Goal: Transaction & Acquisition: Purchase product/service

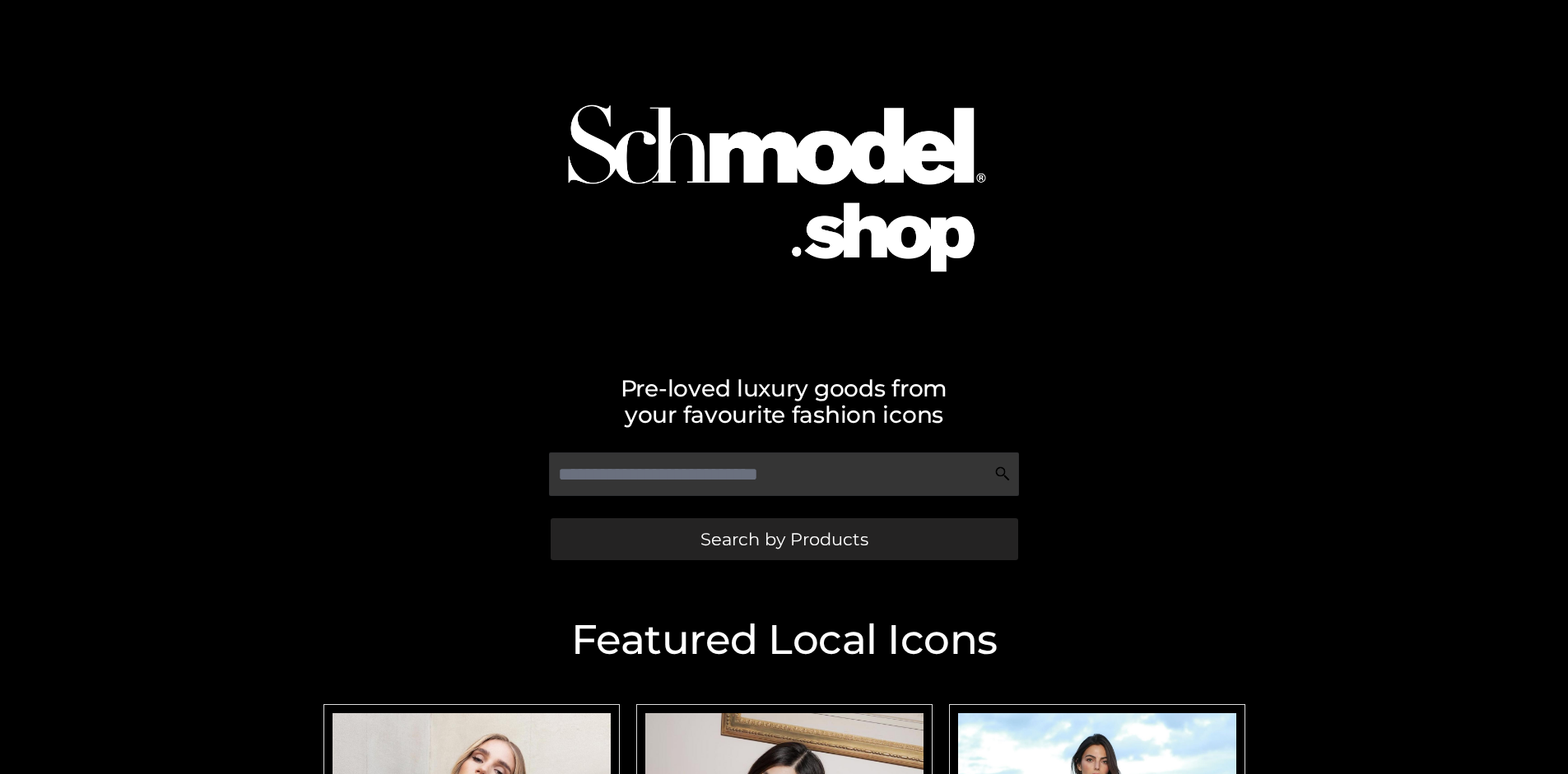
click at [783, 539] on span "Search by Products" at bounding box center [784, 539] width 168 height 17
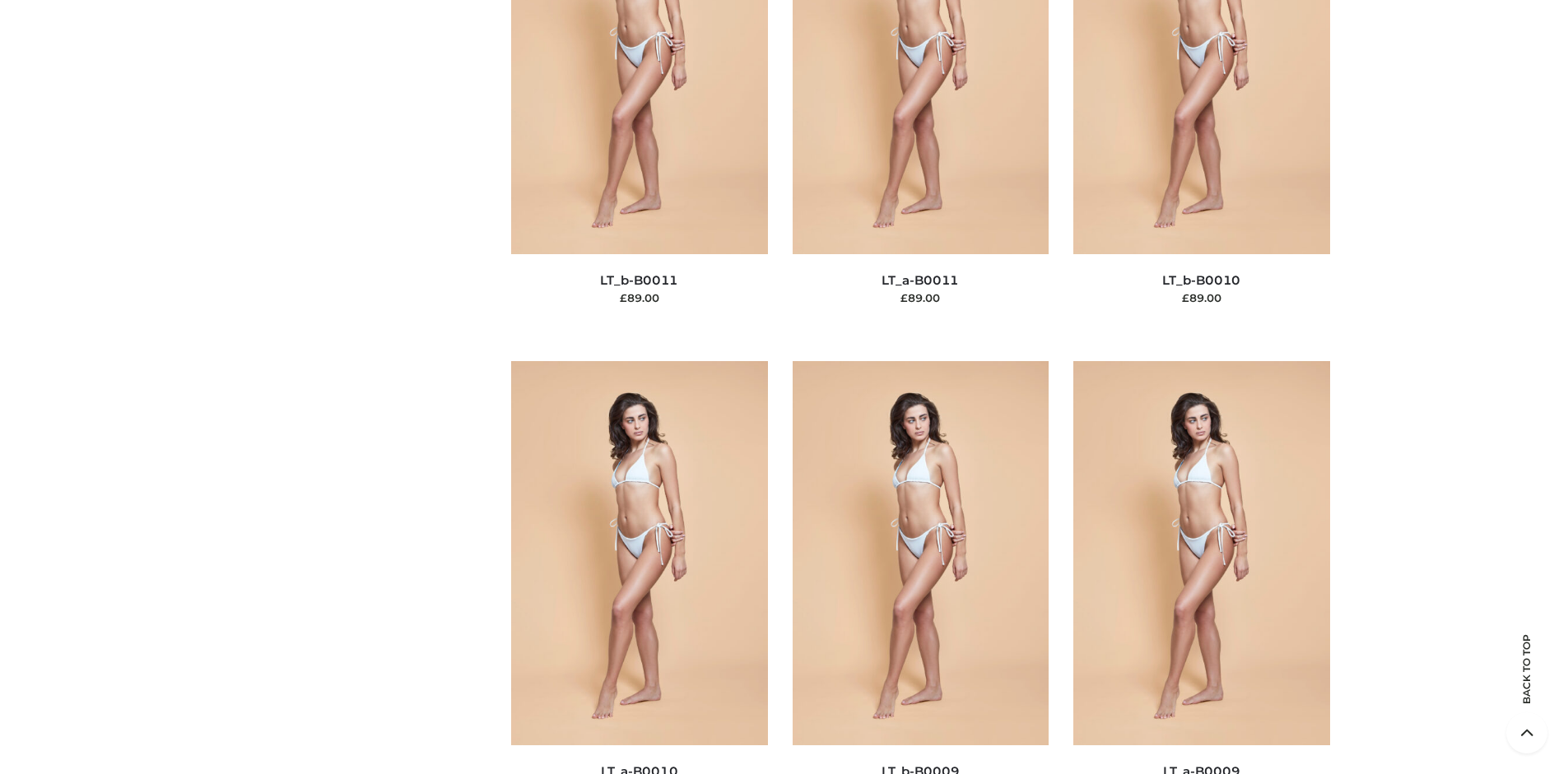
scroll to position [213, 0]
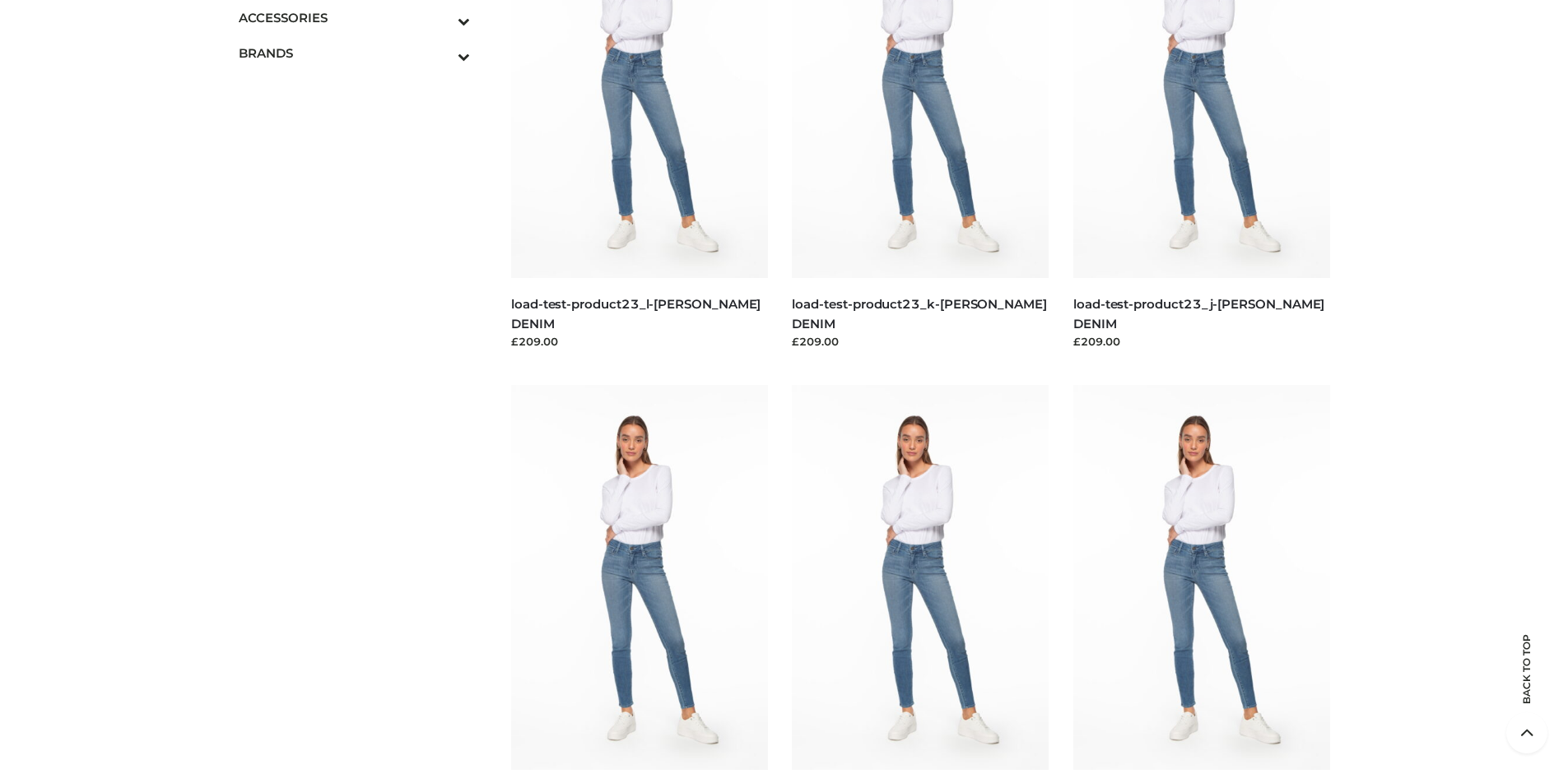
click at [441, 17] on icon "Toggle Submenu" at bounding box center [378, 21] width 184 height 19
click at [362, 53] on span "BAGS" at bounding box center [363, 53] width 216 height 19
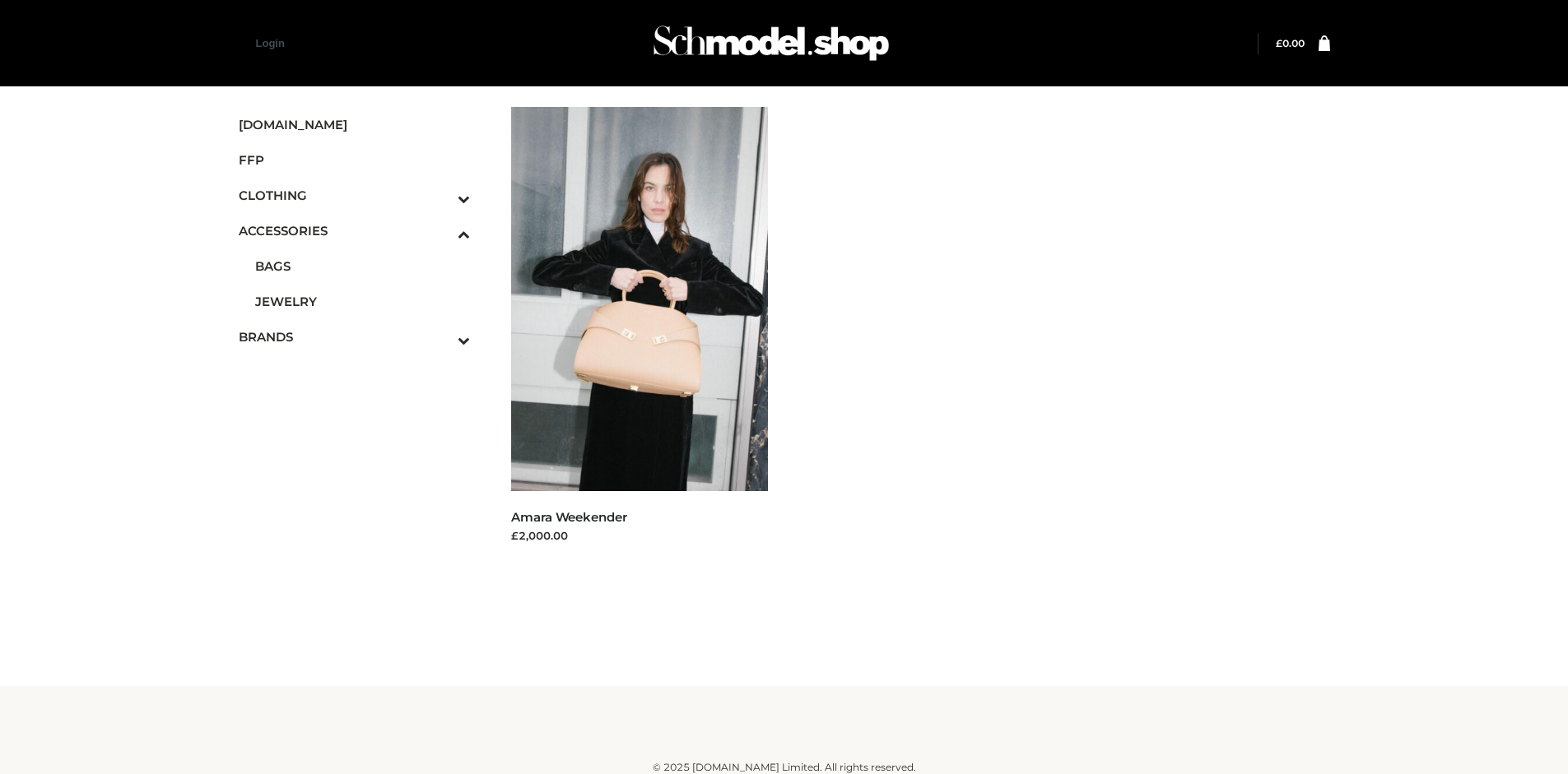
click at [441, 337] on icon "Toggle Submenu" at bounding box center [378, 340] width 184 height 19
click at [362, 319] on span "OPP SWIMWEAR" at bounding box center [363, 319] width 216 height 19
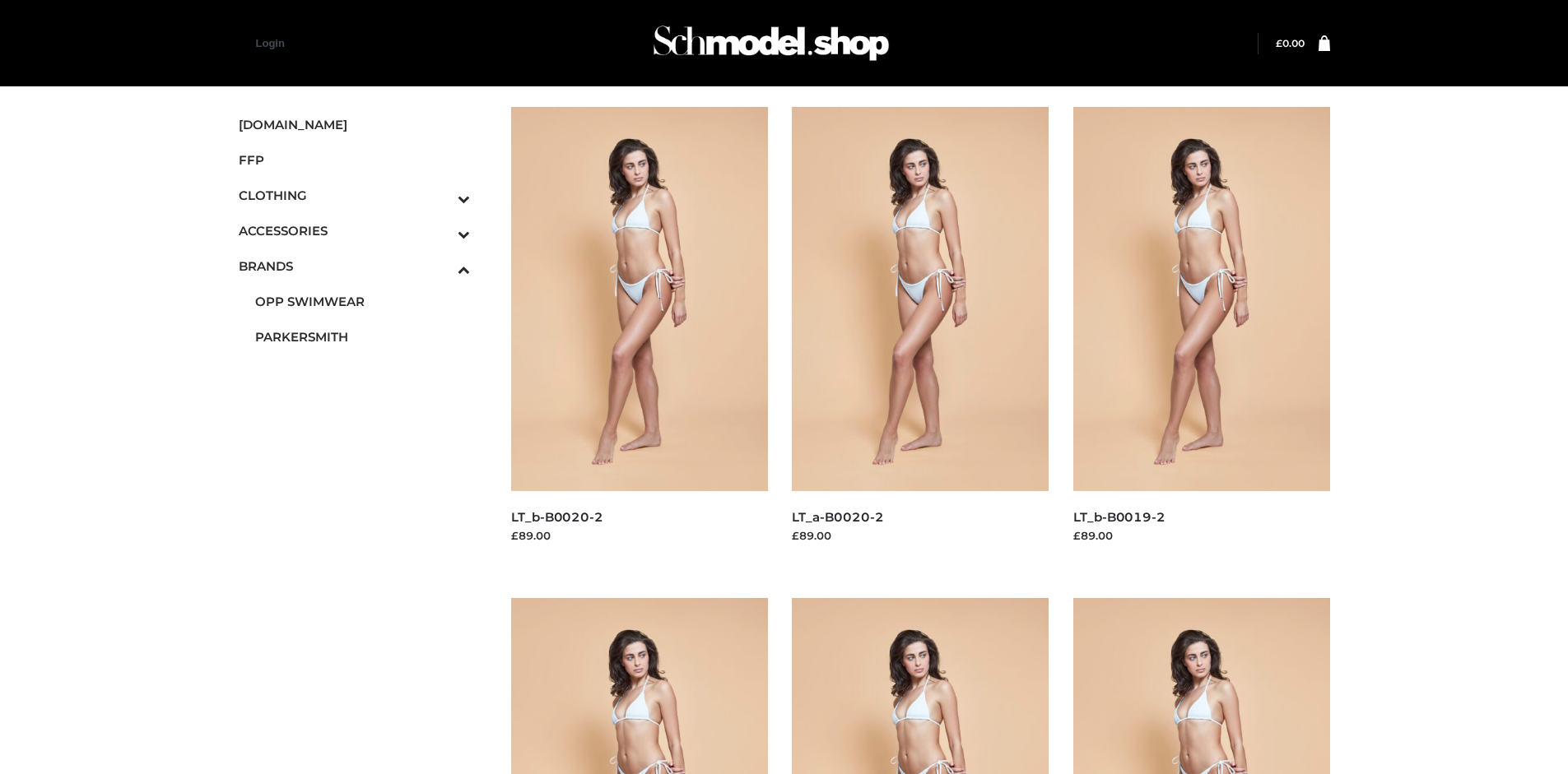
click at [639, 336] on img at bounding box center [639, 299] width 257 height 384
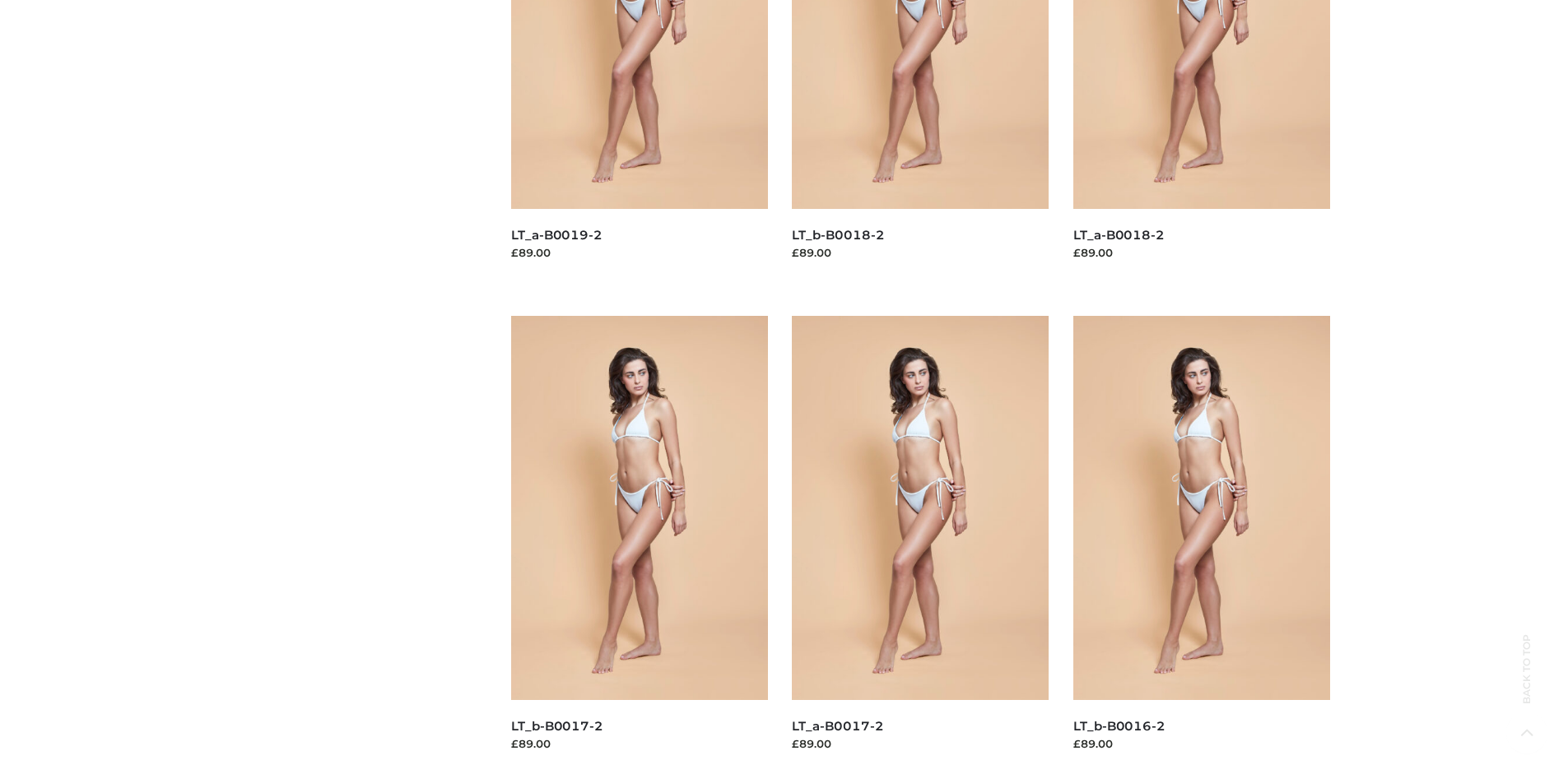
click at [920, 545] on img at bounding box center [920, 508] width 257 height 384
click at [639, 545] on img at bounding box center [639, 508] width 257 height 384
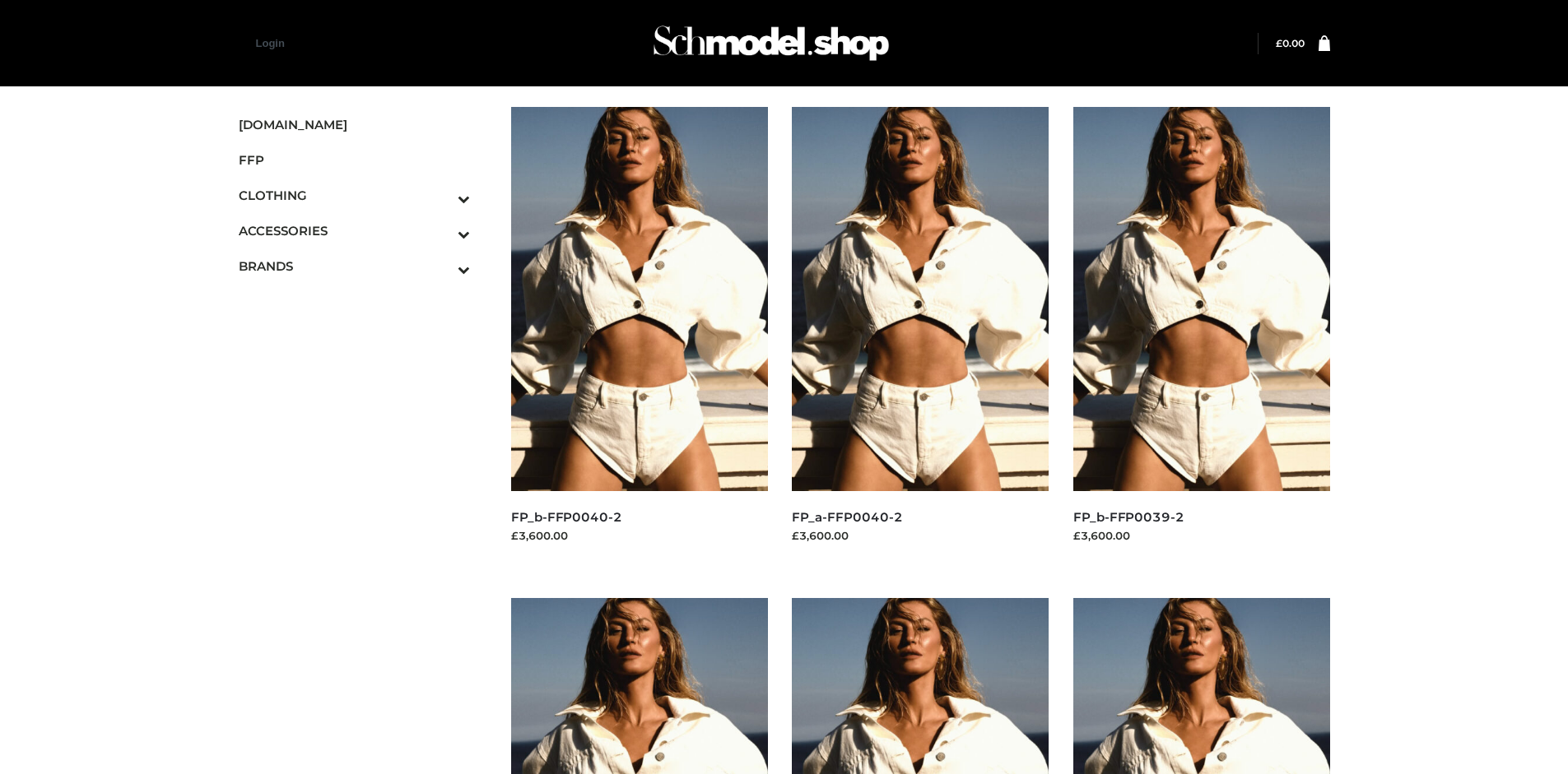
scroll to position [774, 0]
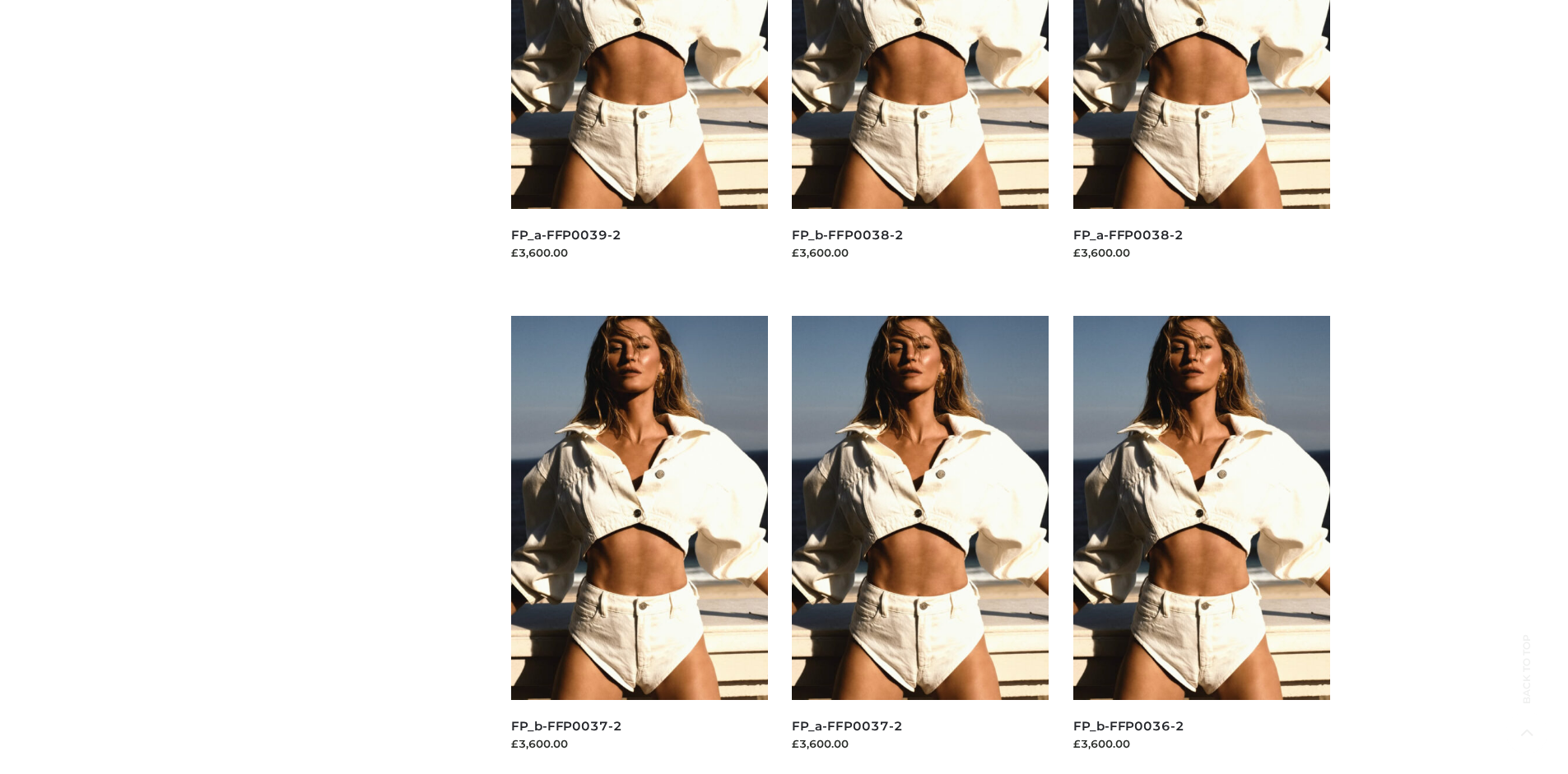
click at [920, 545] on img at bounding box center [920, 508] width 257 height 384
click at [639, 545] on img at bounding box center [639, 508] width 257 height 384
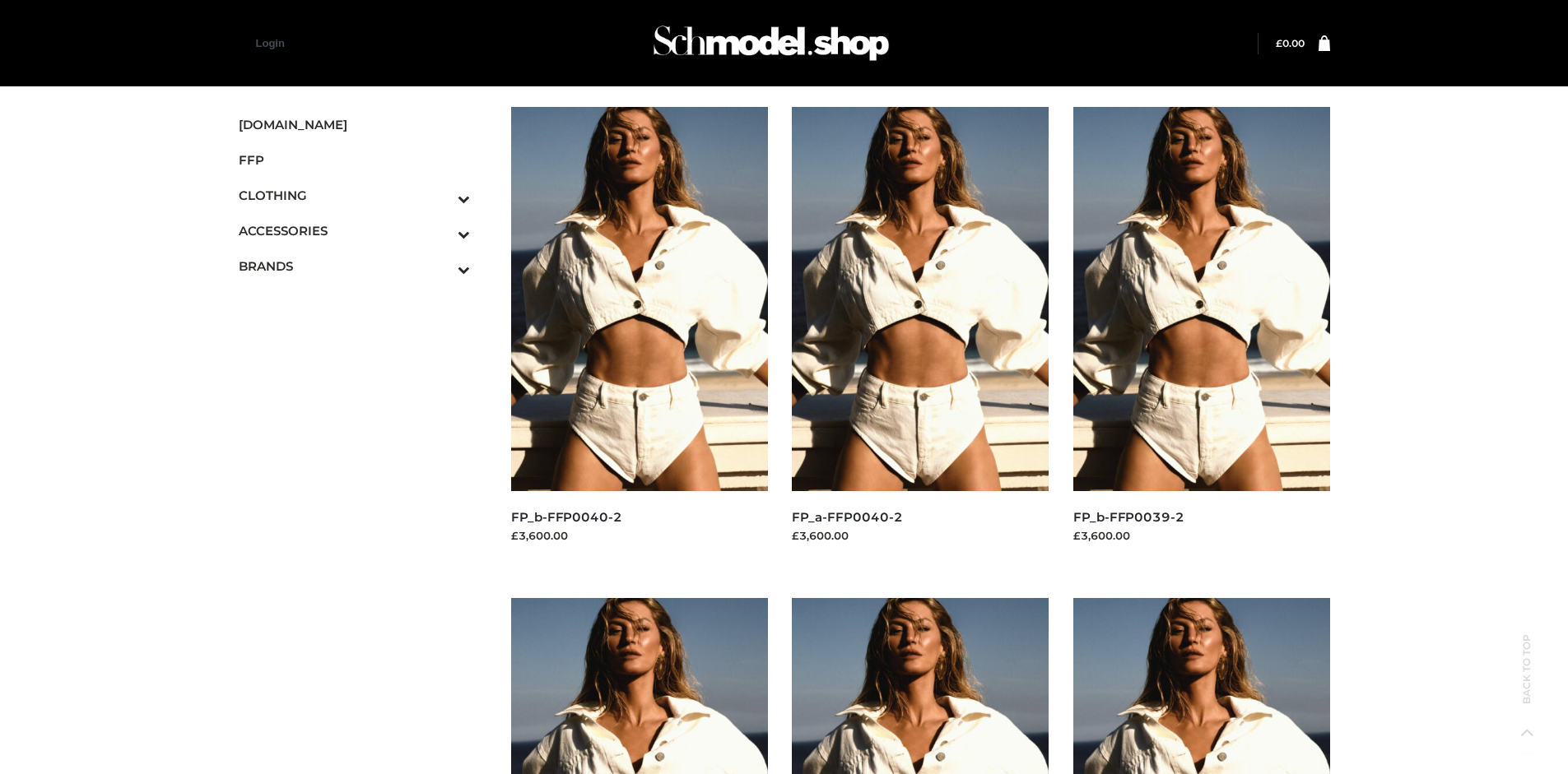
click at [1201, 336] on img at bounding box center [1201, 299] width 257 height 384
click at [639, 336] on img at bounding box center [639, 299] width 257 height 384
click at [441, 195] on icon "Toggle Submenu" at bounding box center [378, 198] width 184 height 19
click at [362, 337] on span "TWO PIECE" at bounding box center [363, 336] width 216 height 19
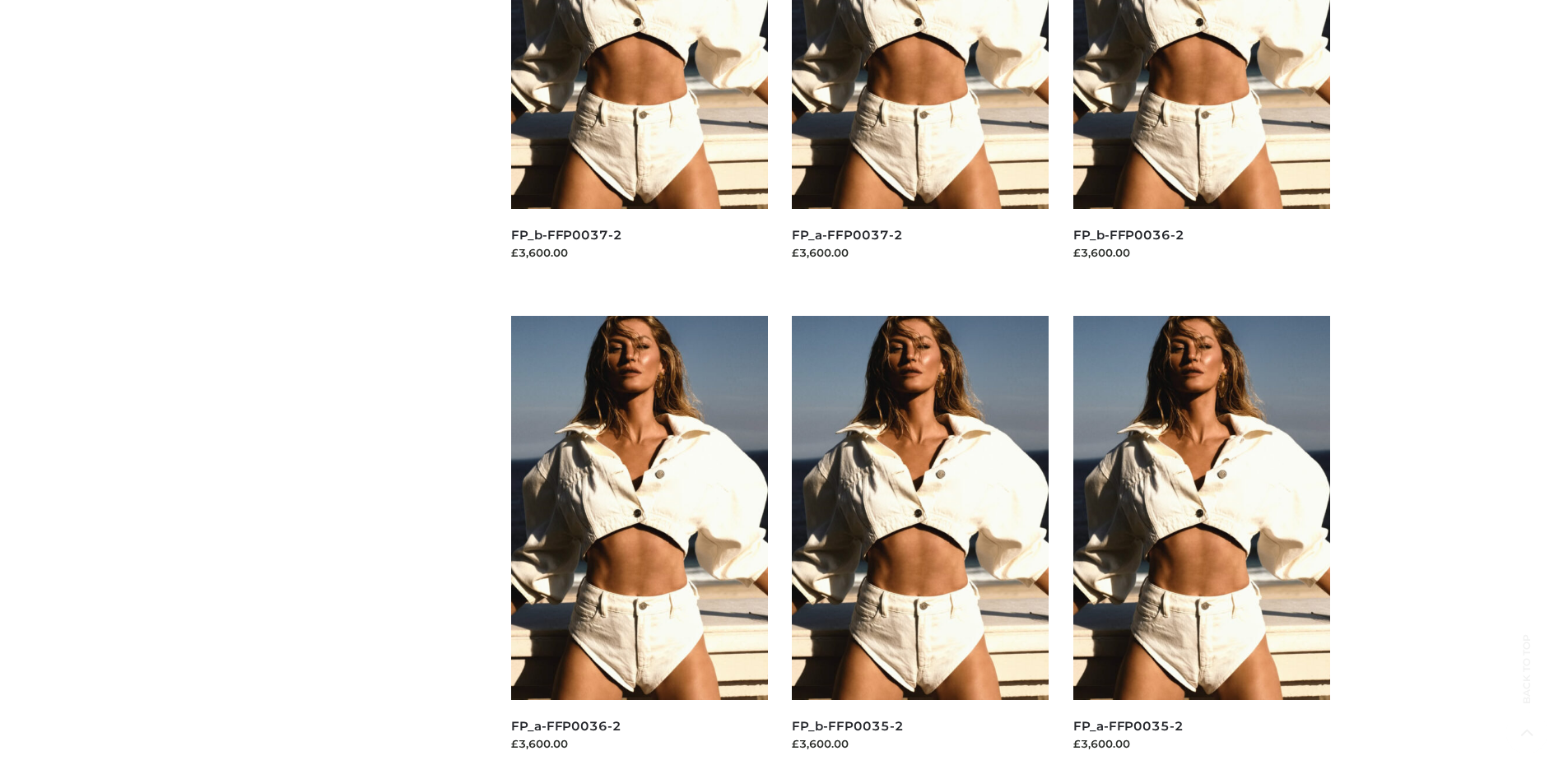
click at [920, 545] on img at bounding box center [920, 508] width 257 height 384
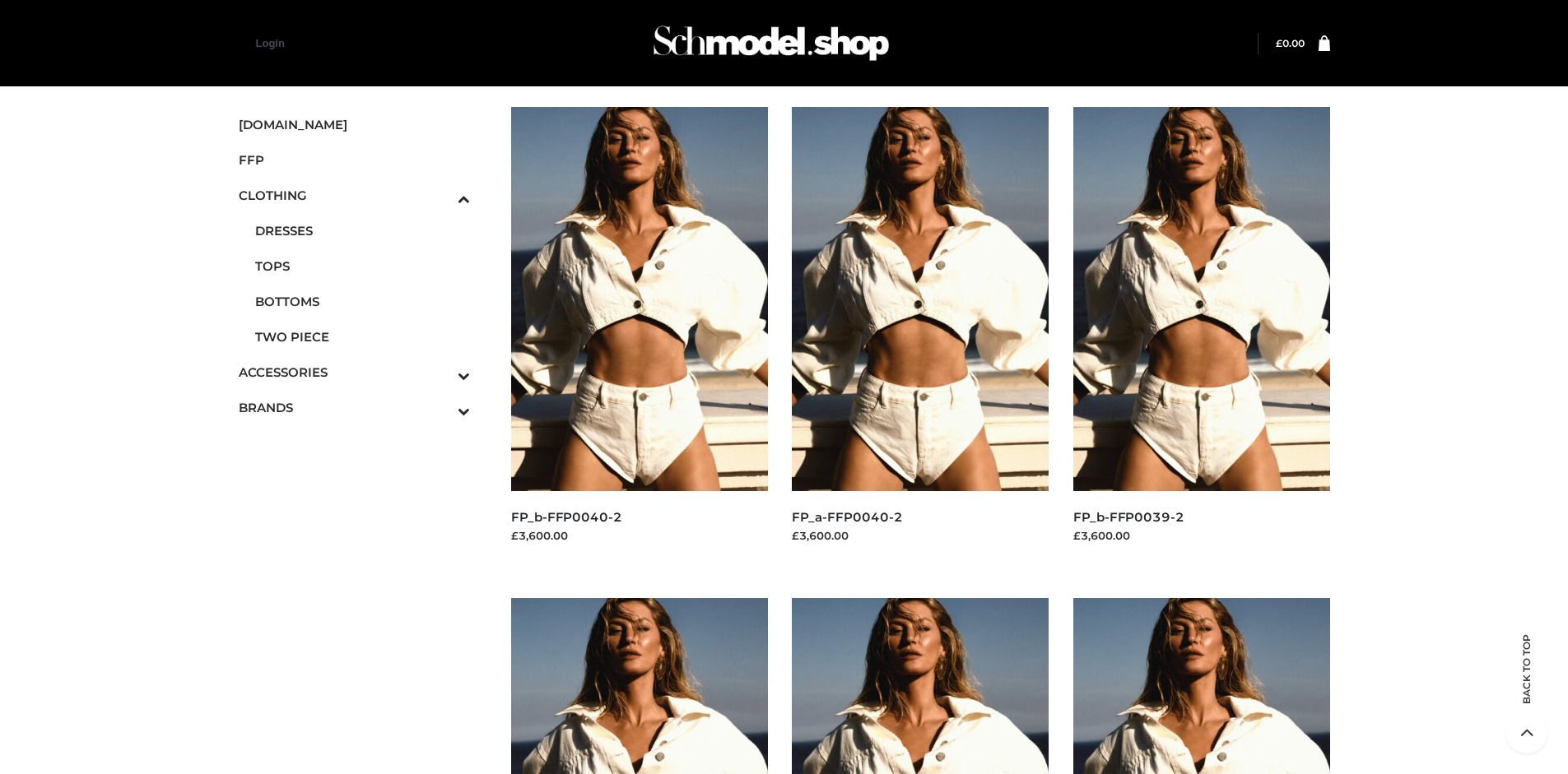
click at [1201, 336] on img at bounding box center [1201, 299] width 257 height 384
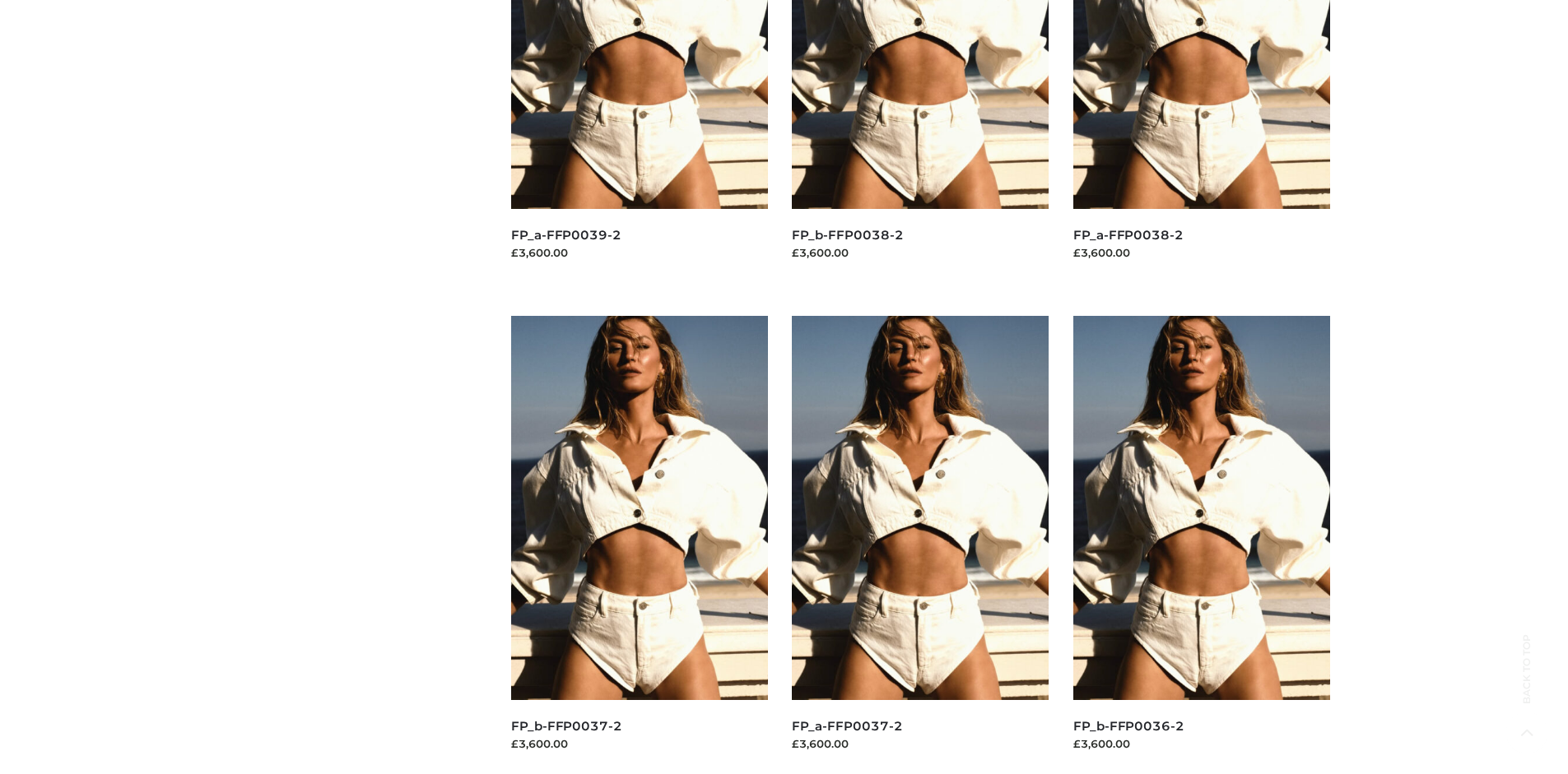
click at [920, 545] on img at bounding box center [920, 508] width 257 height 384
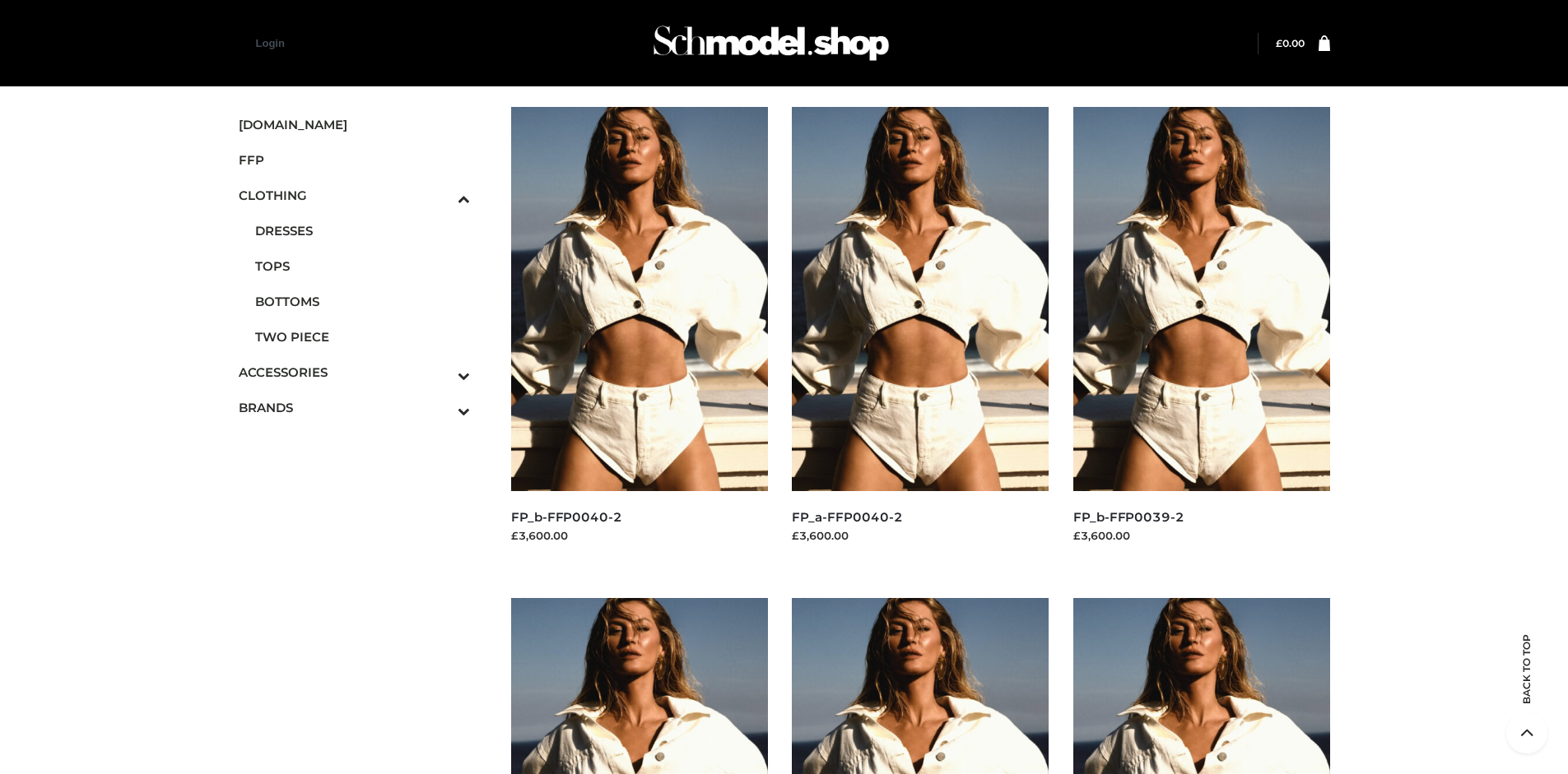
click at [639, 336] on img at bounding box center [639, 299] width 257 height 384
